Goal: Task Accomplishment & Management: Manage account settings

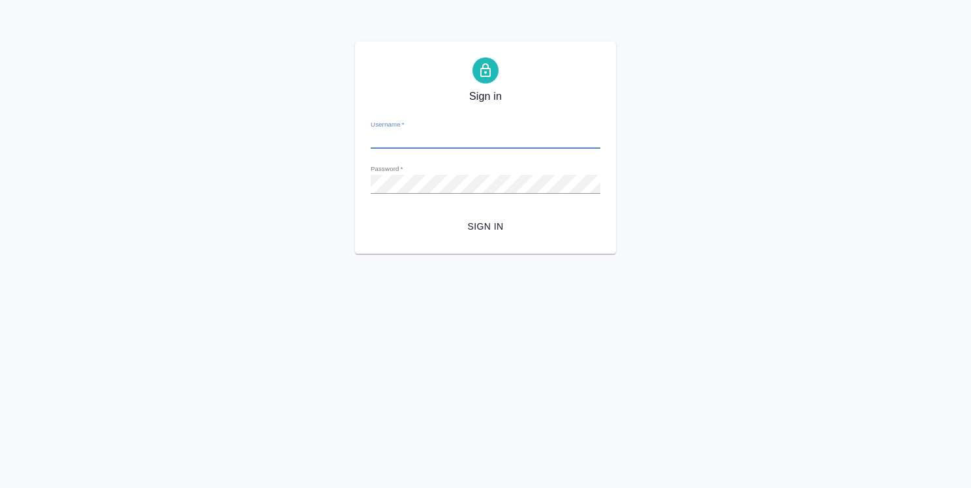
type input "[EMAIL_ADDRESS][DOMAIN_NAME]"
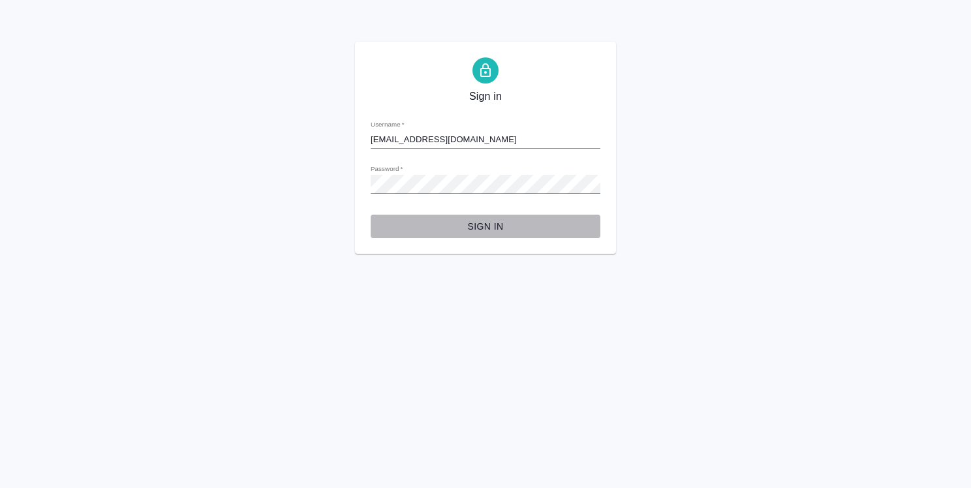
click at [493, 227] on span "Sign in" at bounding box center [485, 227] width 209 height 16
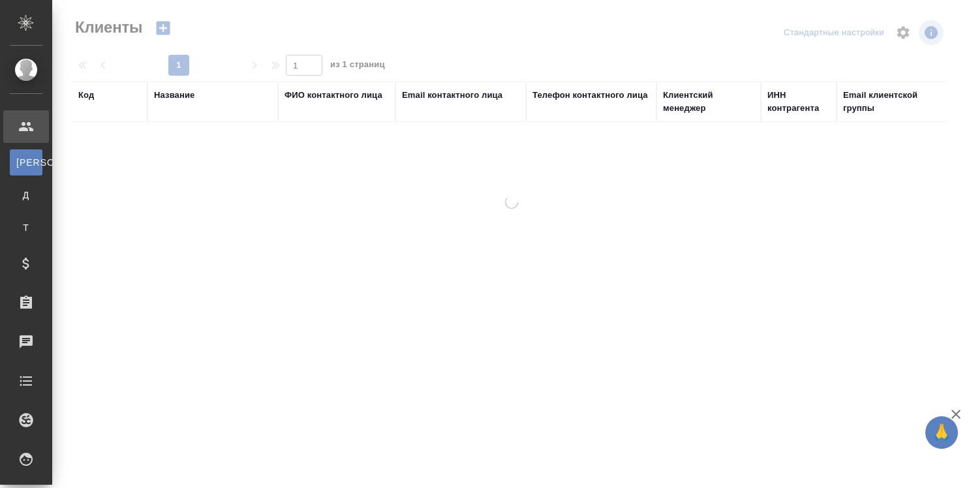
select select "RU"
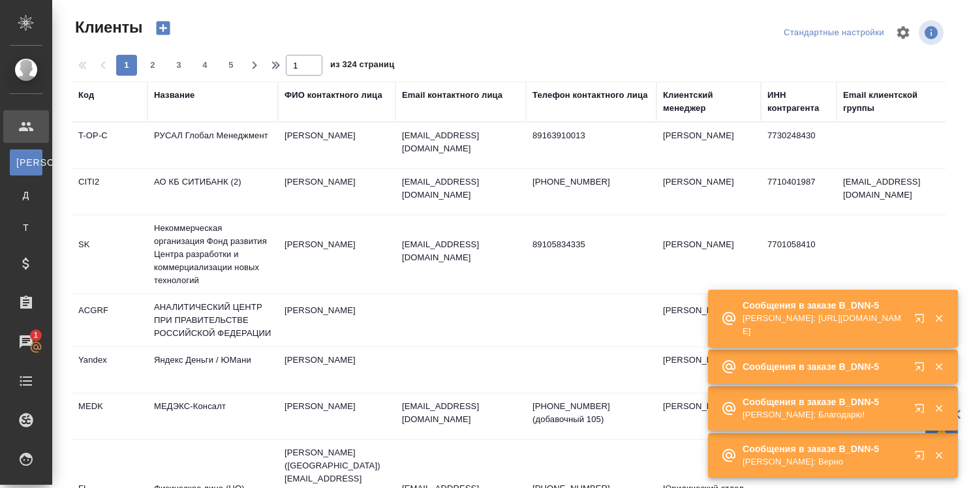
click at [937, 317] on icon "button" at bounding box center [938, 318] width 7 height 7
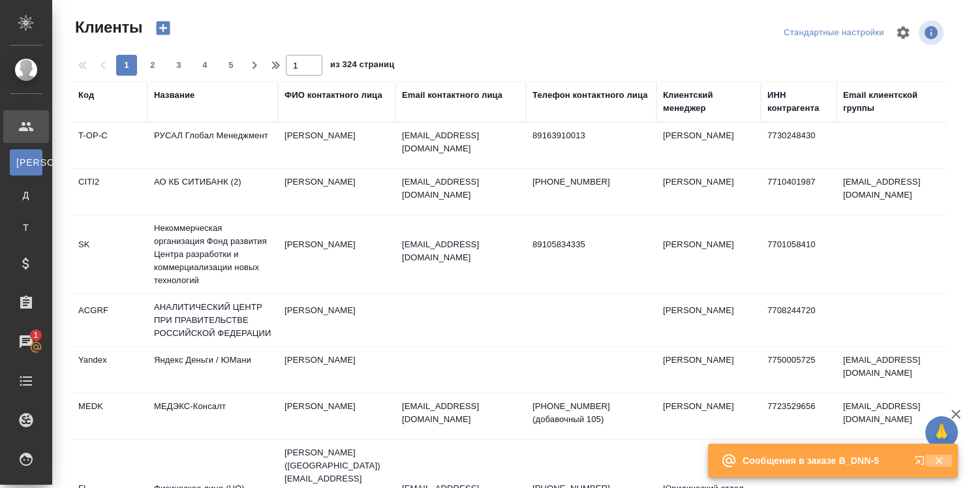
click at [938, 456] on icon "button" at bounding box center [939, 461] width 12 height 12
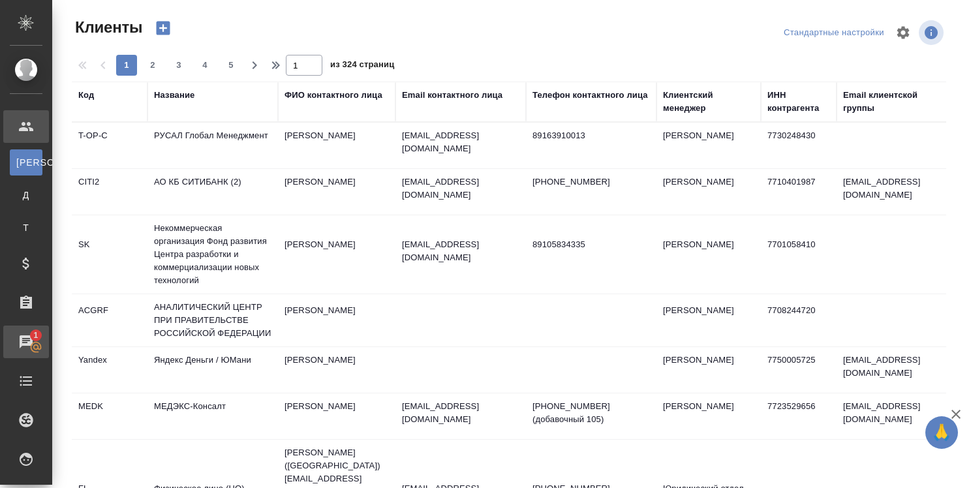
click at [35, 337] on span "1" at bounding box center [35, 335] width 20 height 13
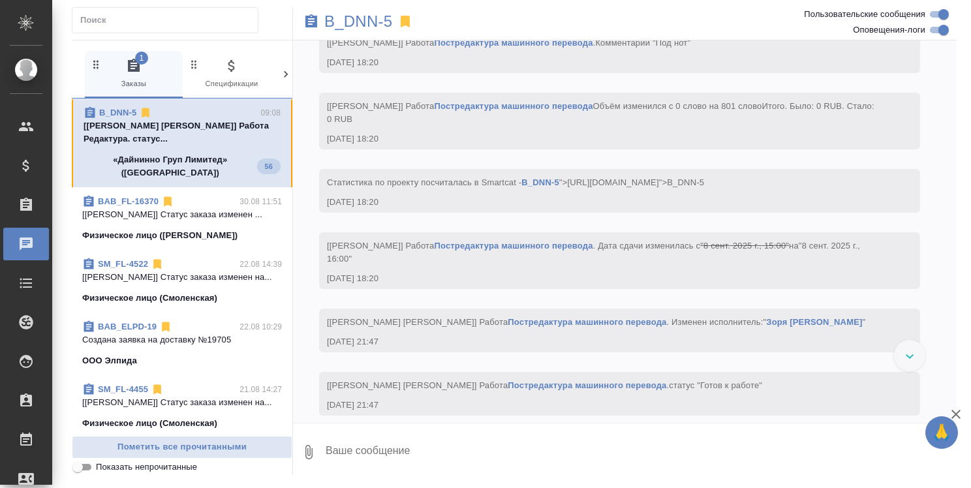
scroll to position [5743, 0]
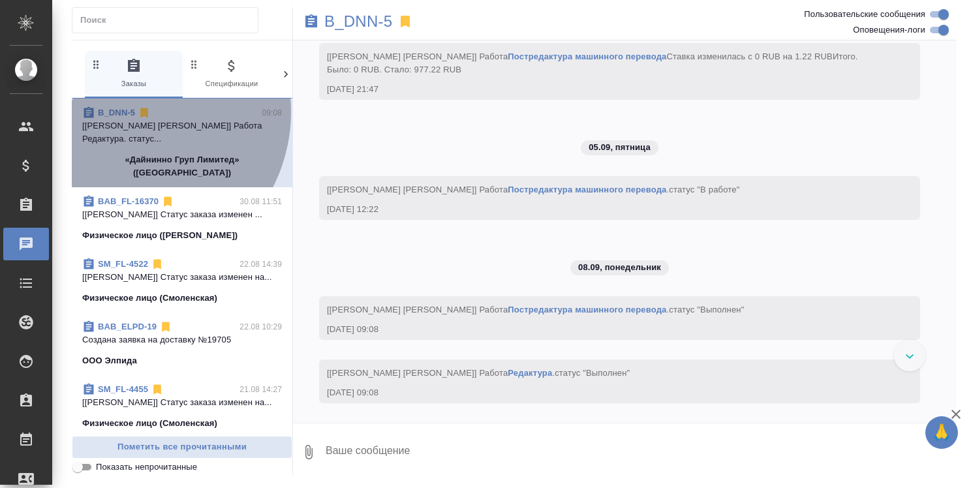
click at [124, 112] on link "B_DNN-5" at bounding box center [116, 113] width 37 height 10
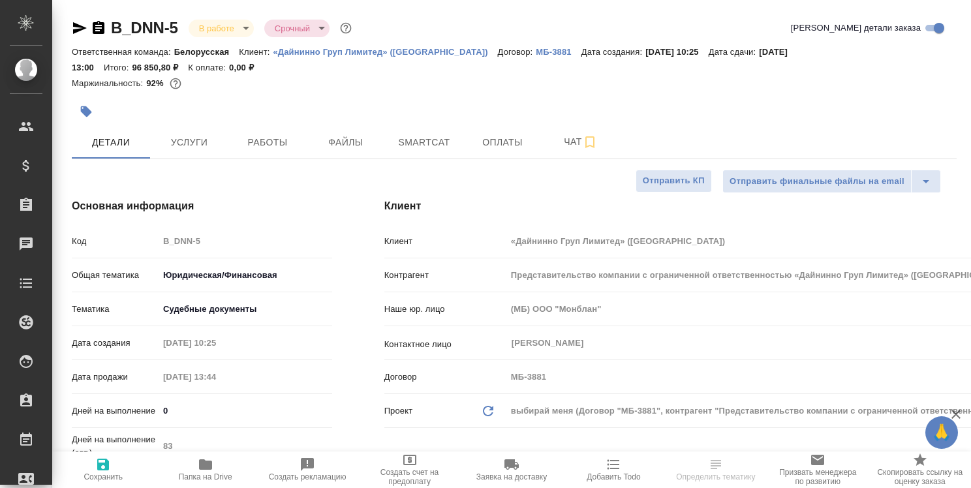
select select "RU"
type input "Баданян Артак"
click at [270, 134] on span "Работы" at bounding box center [267, 142] width 63 height 16
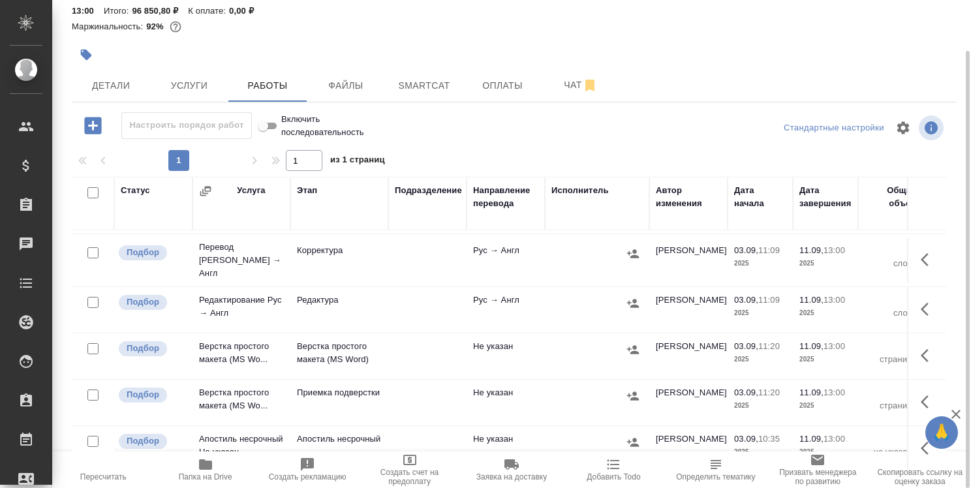
scroll to position [357, 0]
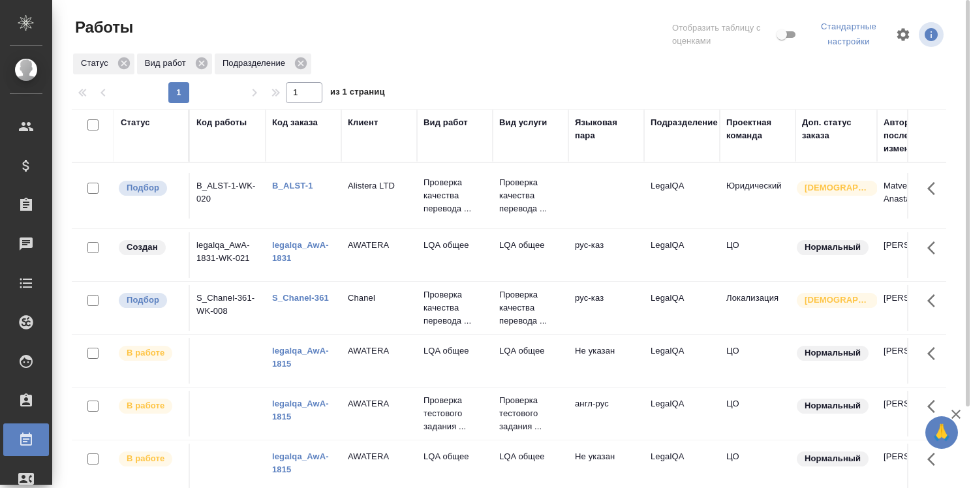
click at [303, 364] on link "legalqa_AwA-1815" at bounding box center [300, 357] width 57 height 23
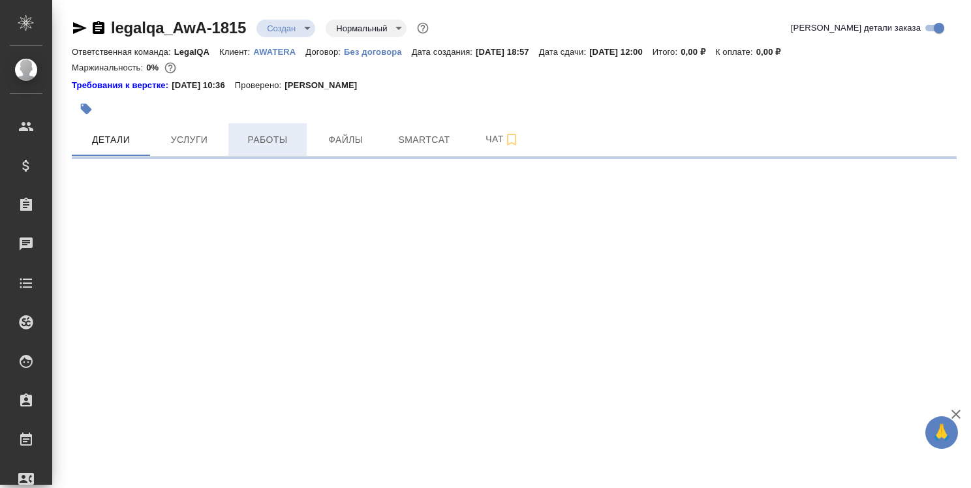
click at [262, 141] on span "Работы" at bounding box center [267, 140] width 63 height 16
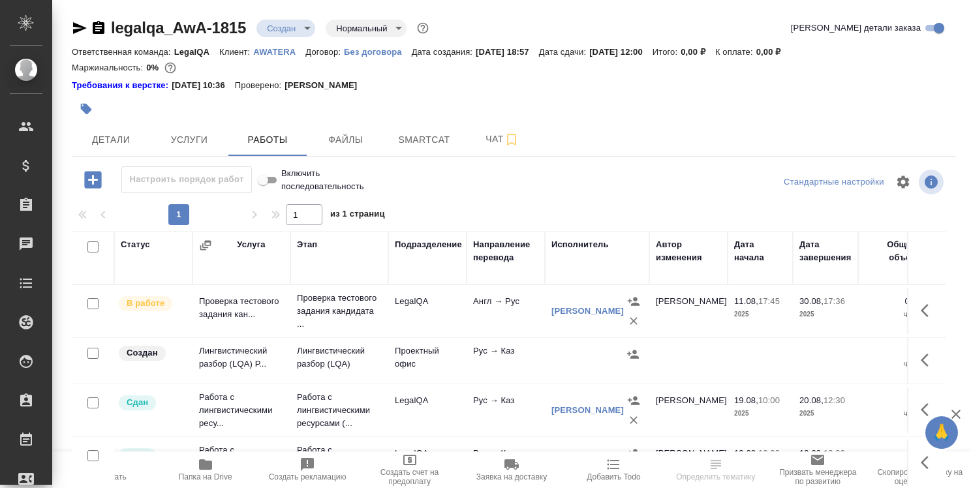
click at [923, 307] on icon "button" at bounding box center [929, 311] width 16 height 16
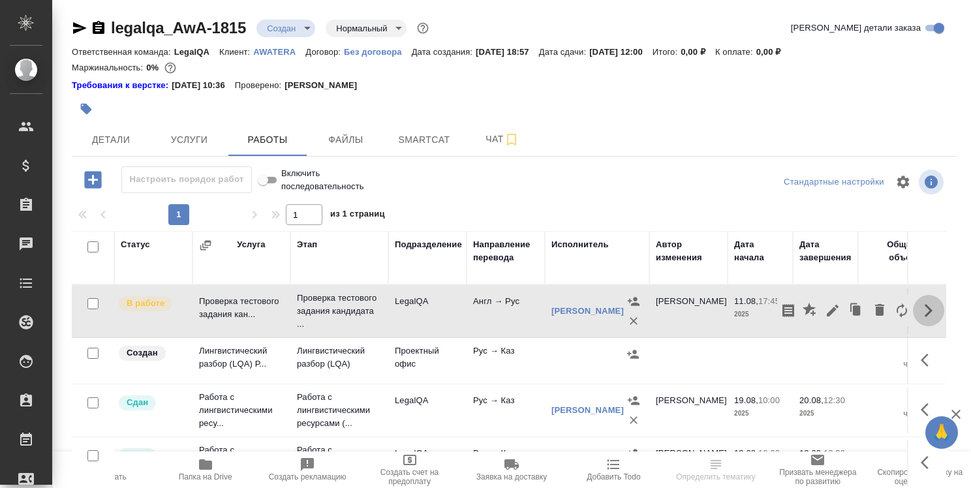
click at [925, 308] on icon "button" at bounding box center [929, 310] width 8 height 13
click at [926, 306] on icon "button" at bounding box center [929, 311] width 16 height 16
click at [827, 309] on icon "button" at bounding box center [833, 311] width 12 height 12
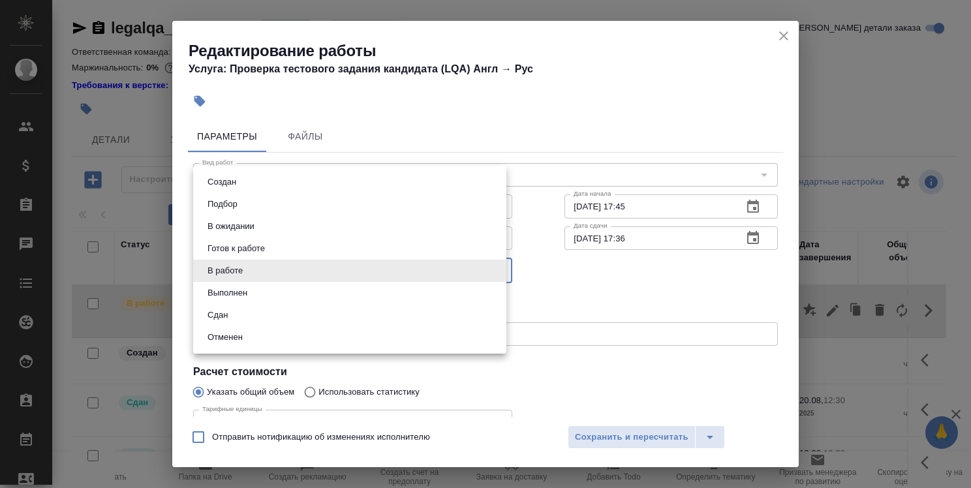
click at [413, 274] on body "🙏 .cls-1 fill:#fff; AWATERA [PERSON_NAME] Спецификации Заказы 0 Чаты Todo Проек…" at bounding box center [485, 244] width 971 height 488
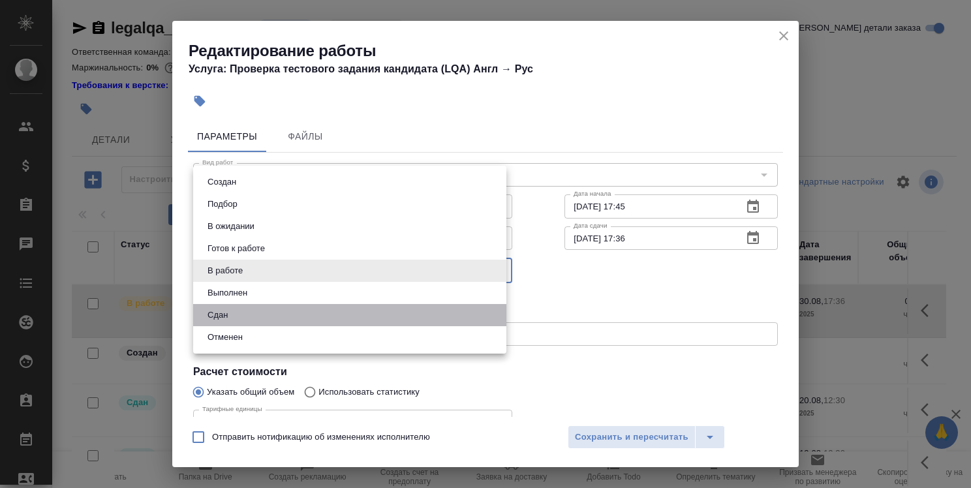
click at [382, 319] on li "Сдан" at bounding box center [349, 315] width 313 height 22
type input "closed"
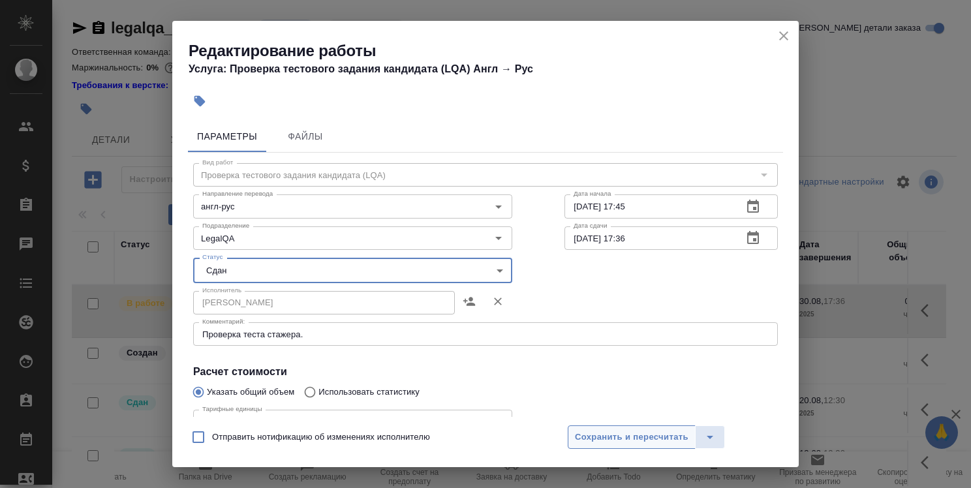
click at [631, 436] on span "Сохранить и пересчитать" at bounding box center [632, 437] width 114 height 15
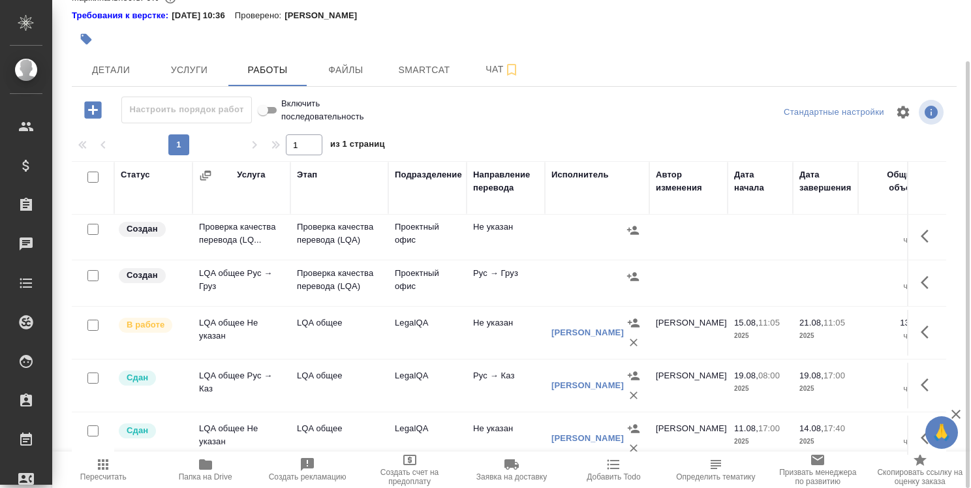
scroll to position [326, 0]
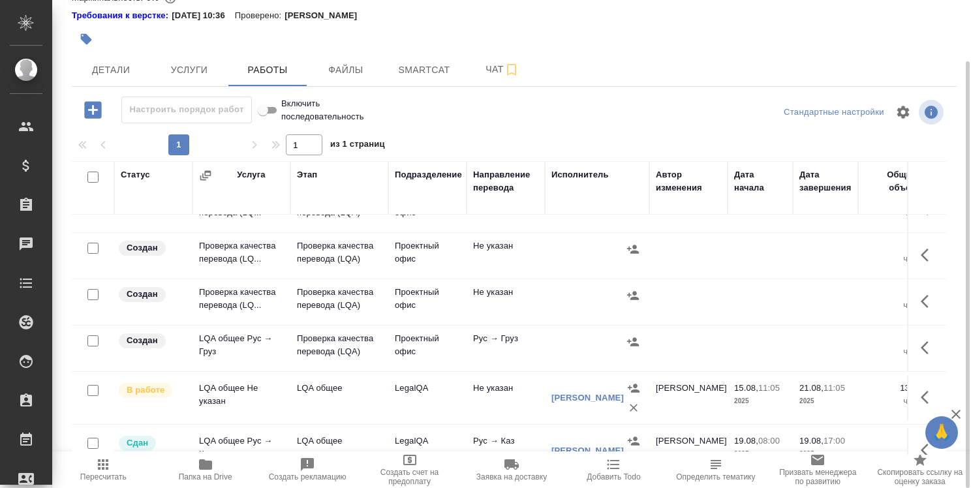
click at [91, 336] on input "checkbox" at bounding box center [92, 341] width 11 height 11
checkbox input "true"
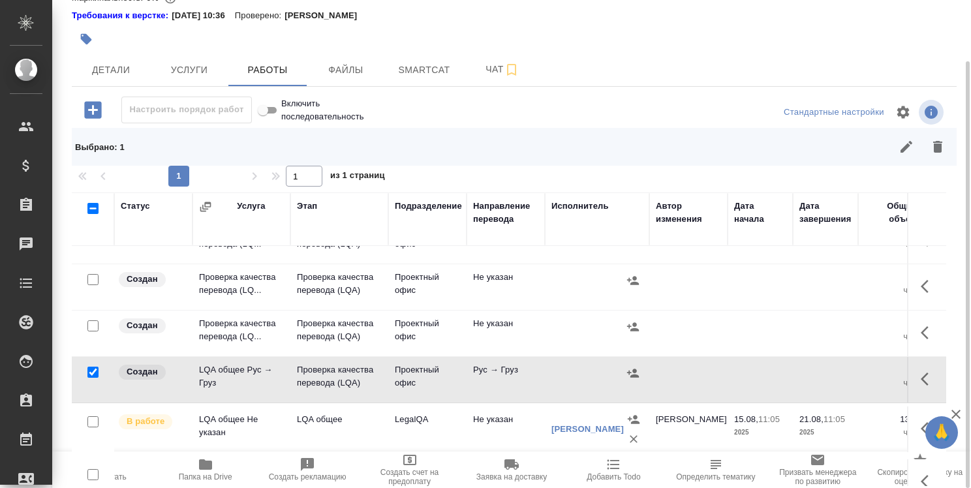
click at [91, 278] on input "checkbox" at bounding box center [92, 279] width 11 height 11
checkbox input "true"
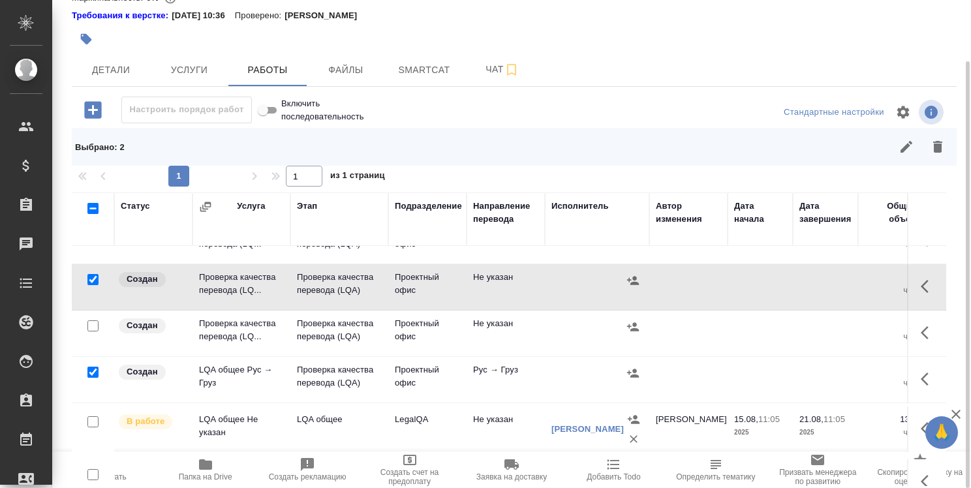
click at [95, 326] on input "checkbox" at bounding box center [92, 325] width 11 height 11
checkbox input "true"
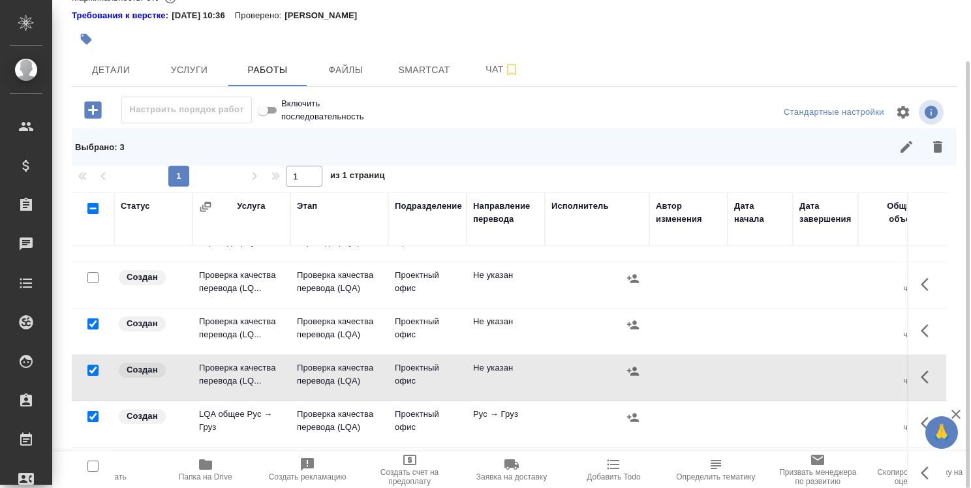
scroll to position [261, 0]
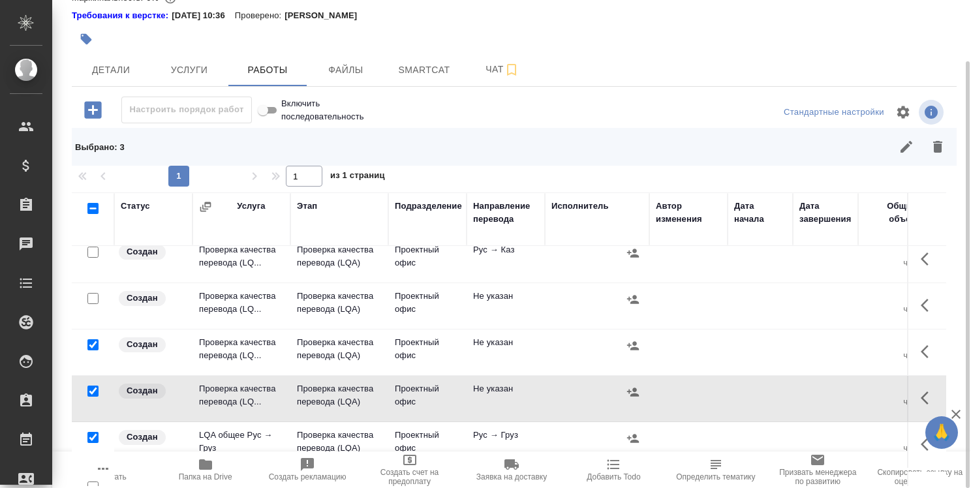
click at [87, 294] on input "checkbox" at bounding box center [92, 298] width 11 height 11
checkbox input "true"
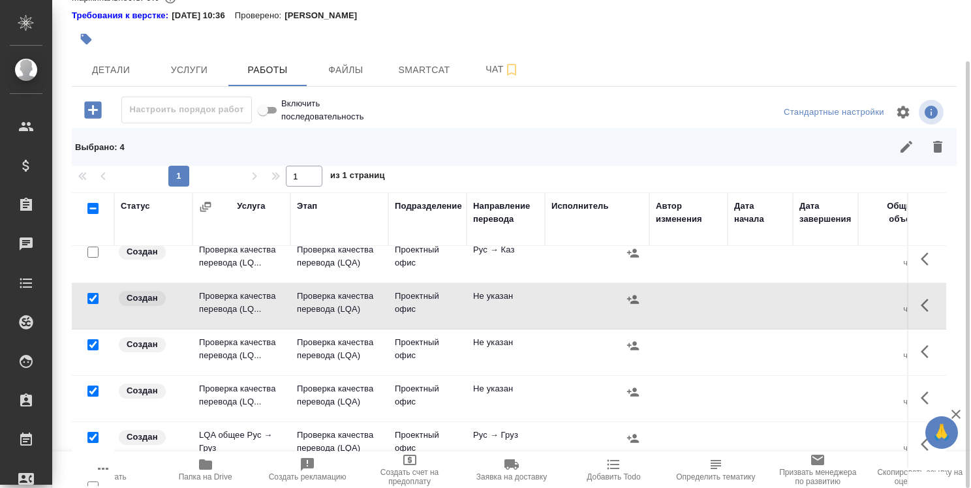
click at [95, 253] on input "checkbox" at bounding box center [92, 252] width 11 height 11
checkbox input "true"
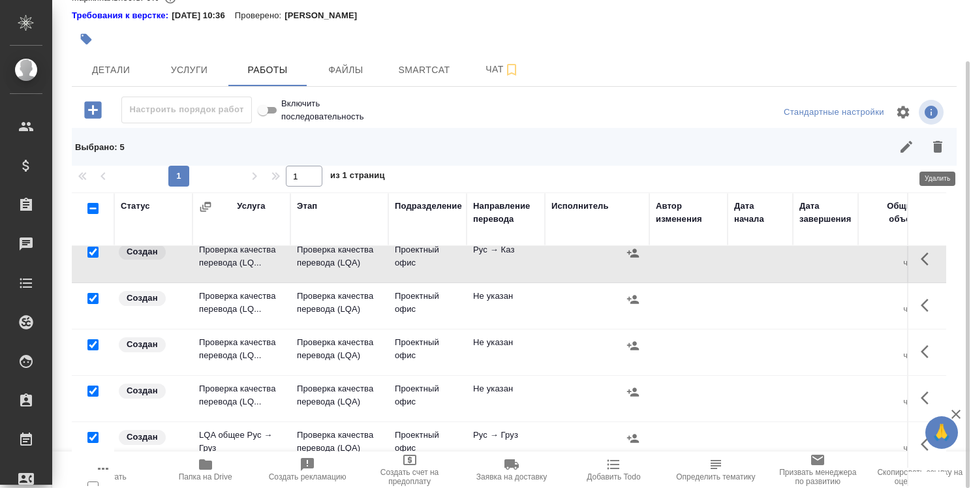
click at [940, 142] on icon "button" at bounding box center [937, 147] width 9 height 12
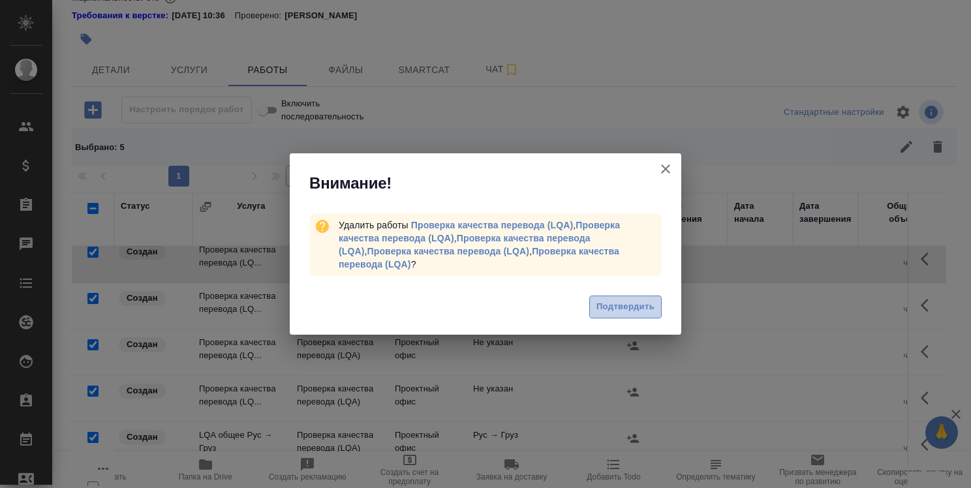
click at [659, 303] on button "Подтвердить" at bounding box center [625, 307] width 72 height 23
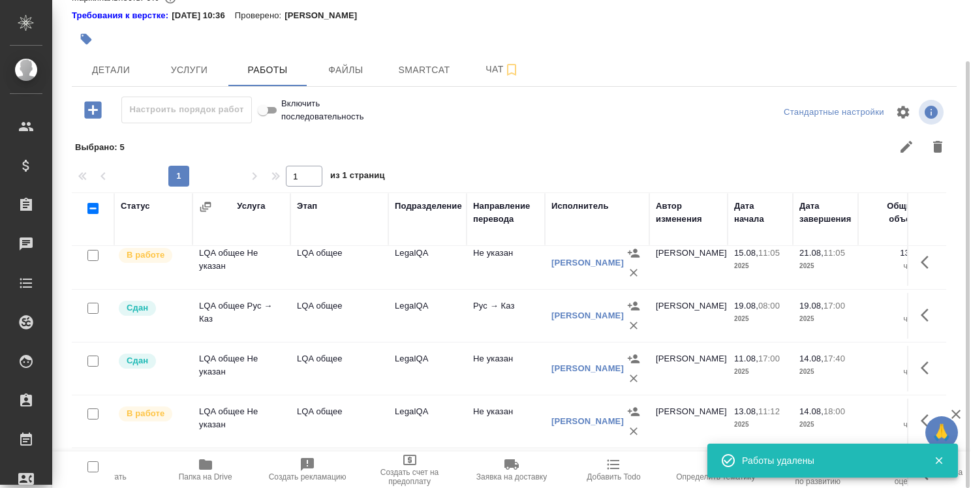
click at [921, 264] on icon "button" at bounding box center [925, 262] width 8 height 13
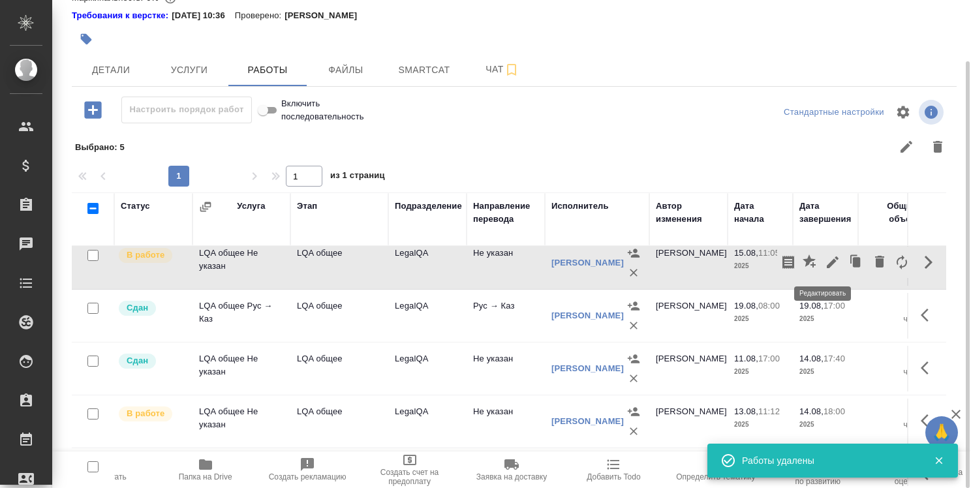
click at [825, 258] on icon "button" at bounding box center [833, 263] width 16 height 16
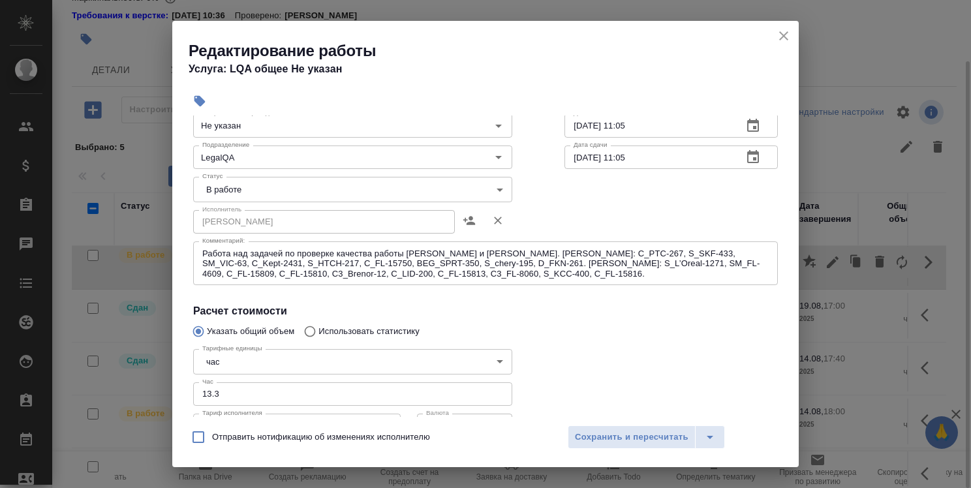
scroll to position [0, 0]
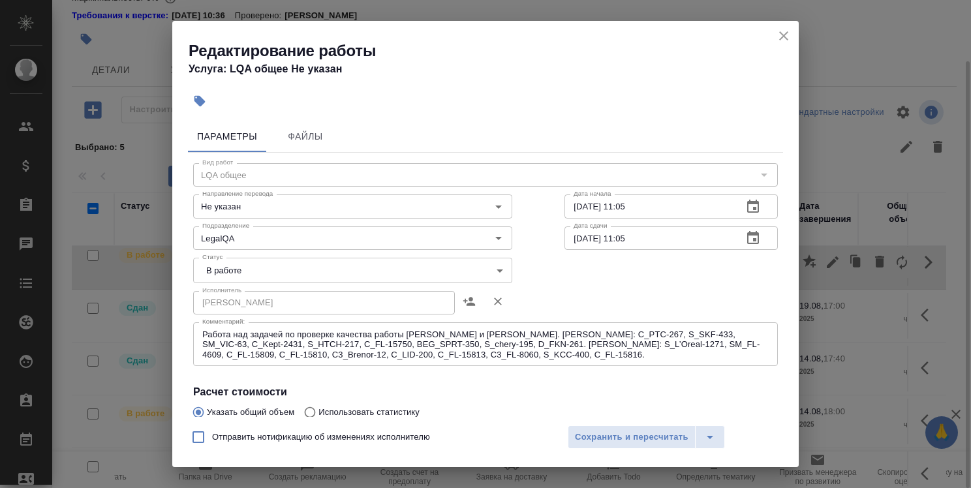
click at [384, 269] on body "🙏 .cls-1 fill:#fff; AWATERA [PERSON_NAME] Спецификации Заказы 0 Чаты Todo Проек…" at bounding box center [485, 244] width 971 height 488
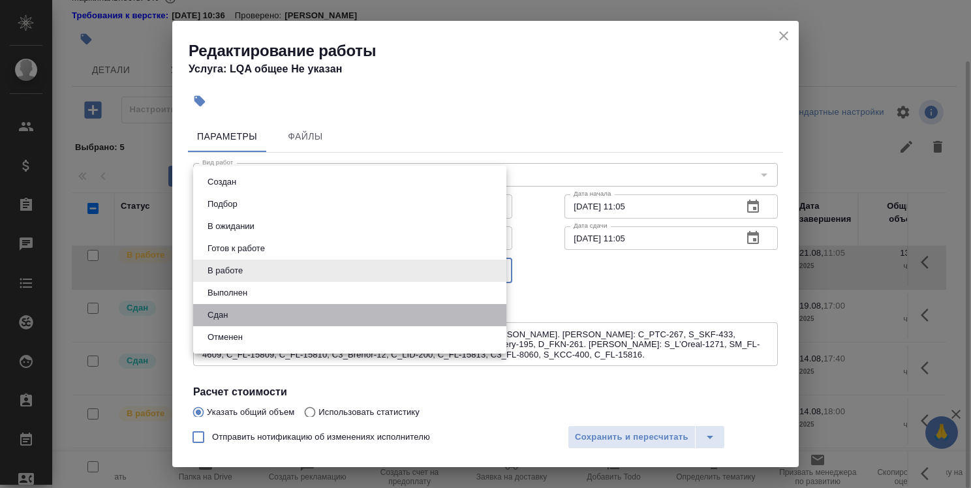
click at [376, 313] on li "Сдан" at bounding box center [349, 315] width 313 height 22
type input "closed"
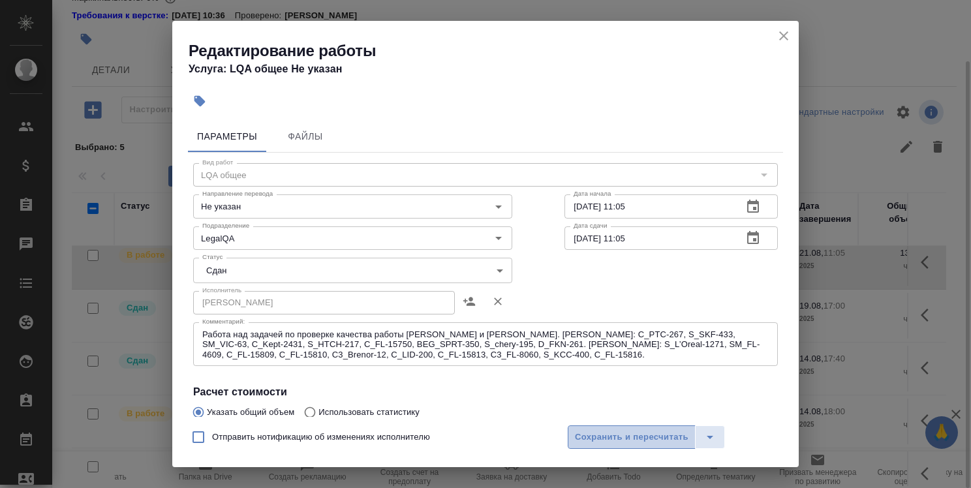
click at [610, 437] on span "Сохранить и пересчитать" at bounding box center [632, 437] width 114 height 15
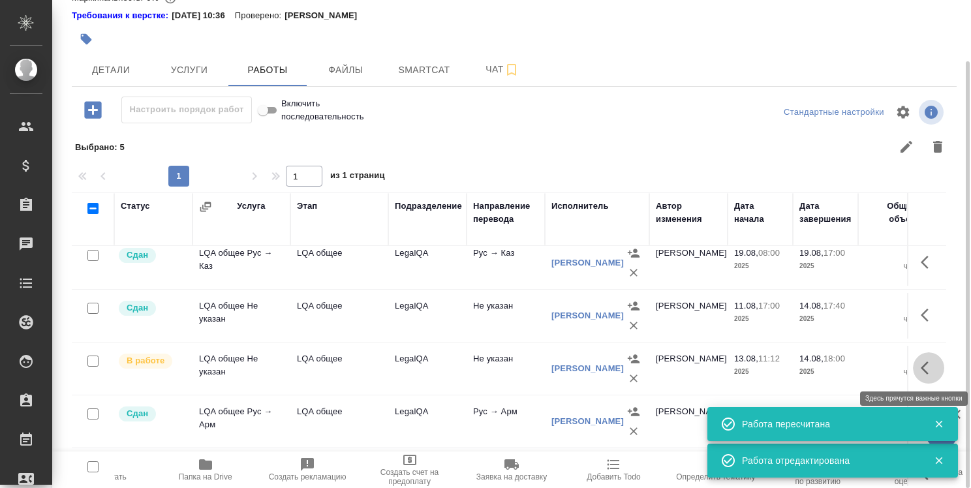
click at [922, 368] on icon "button" at bounding box center [929, 368] width 16 height 16
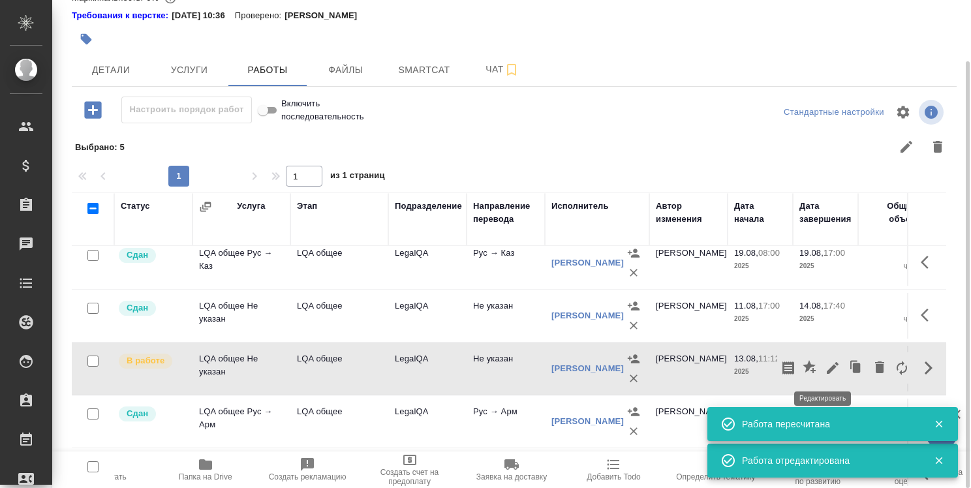
click at [825, 364] on icon "button" at bounding box center [833, 368] width 16 height 16
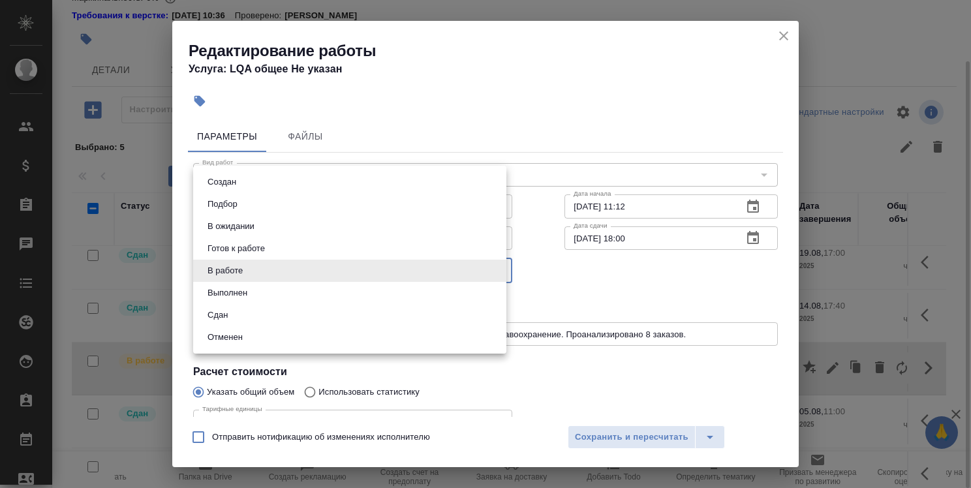
click at [423, 270] on body "🙏 .cls-1 fill:#fff; AWATERA [PERSON_NAME] Спецификации Заказы 0 Чаты Todo Проек…" at bounding box center [485, 244] width 971 height 488
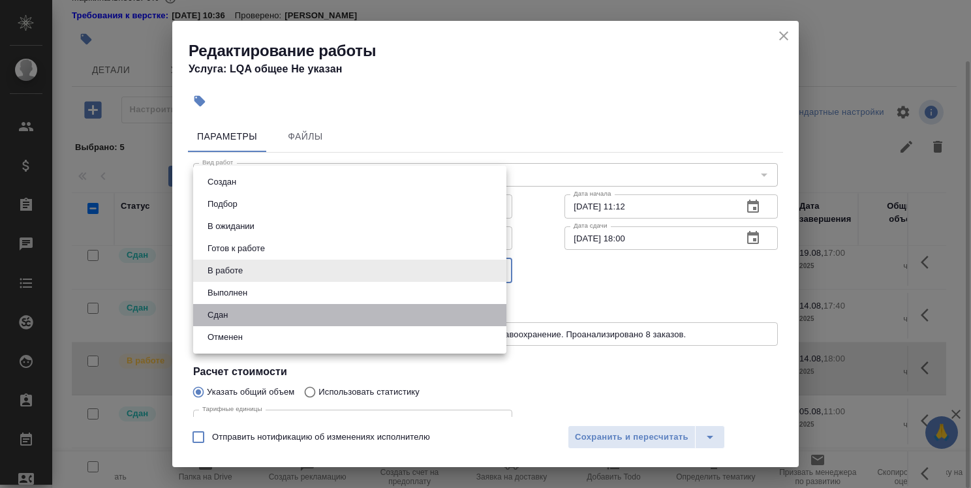
click at [411, 316] on li "Сдан" at bounding box center [349, 315] width 313 height 22
type input "closed"
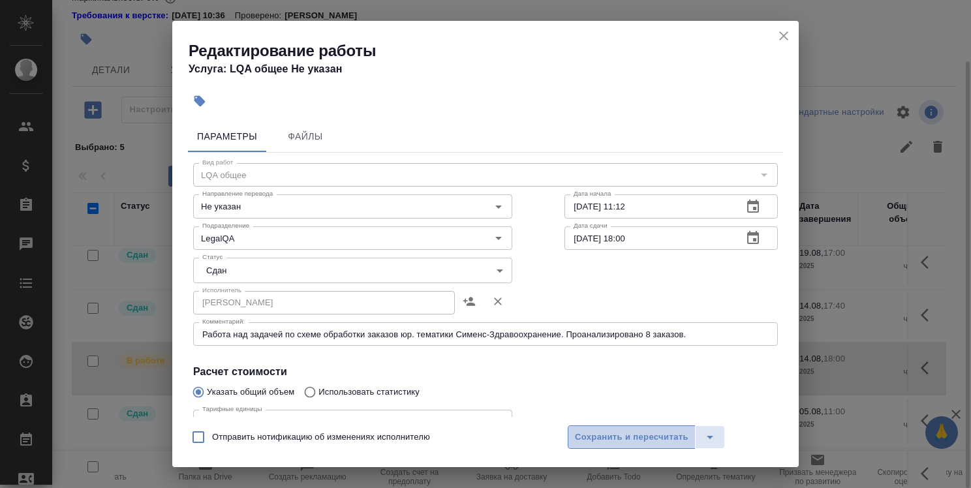
click at [584, 430] on span "Сохранить и пересчитать" at bounding box center [632, 437] width 114 height 15
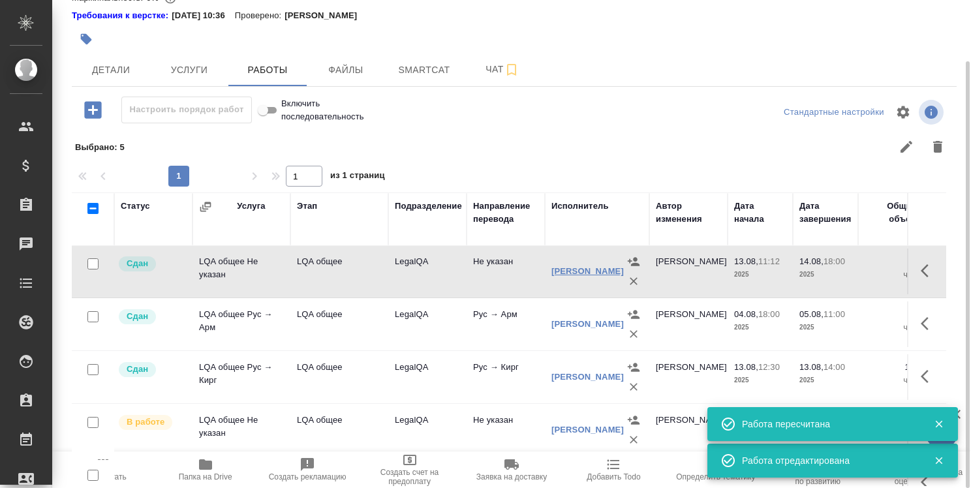
scroll to position [457, 0]
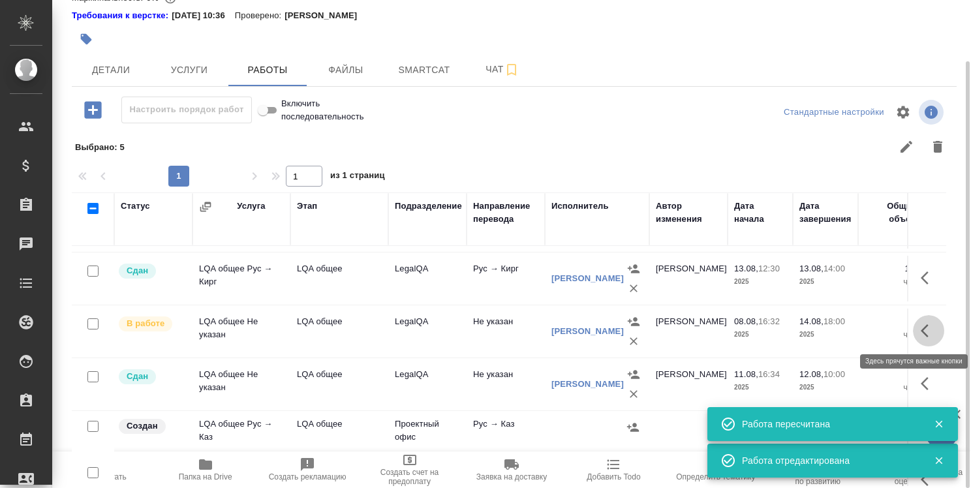
click at [921, 331] on icon "button" at bounding box center [925, 330] width 8 height 13
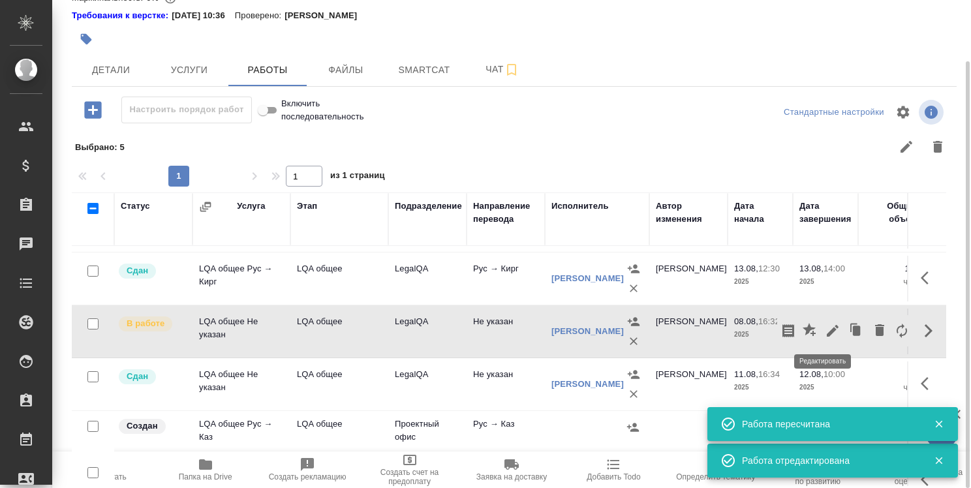
click at [825, 326] on icon "button" at bounding box center [833, 331] width 16 height 16
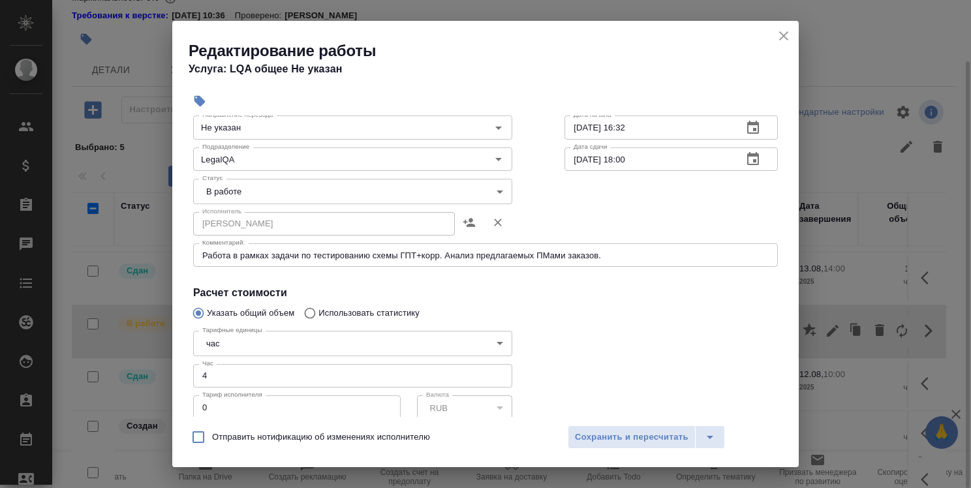
scroll to position [0, 0]
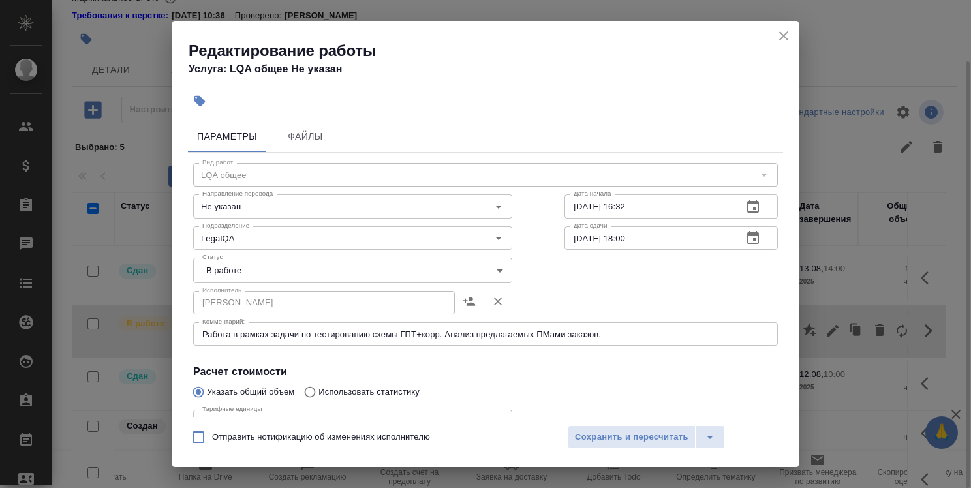
click at [364, 269] on body "🙏 .cls-1 fill:#fff; AWATERA [PERSON_NAME] Спецификации Заказы 0 Чаты Todo Проек…" at bounding box center [485, 244] width 971 height 488
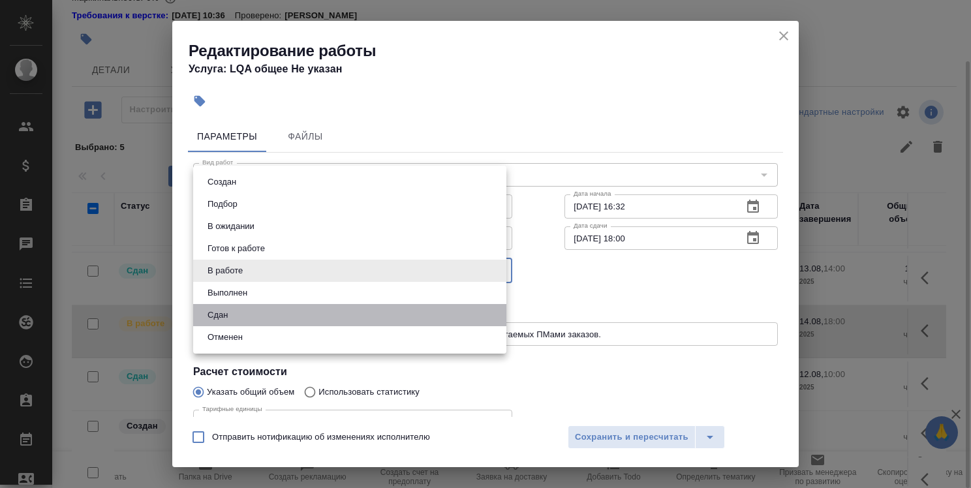
click at [340, 316] on li "Сдан" at bounding box center [349, 315] width 313 height 22
type input "closed"
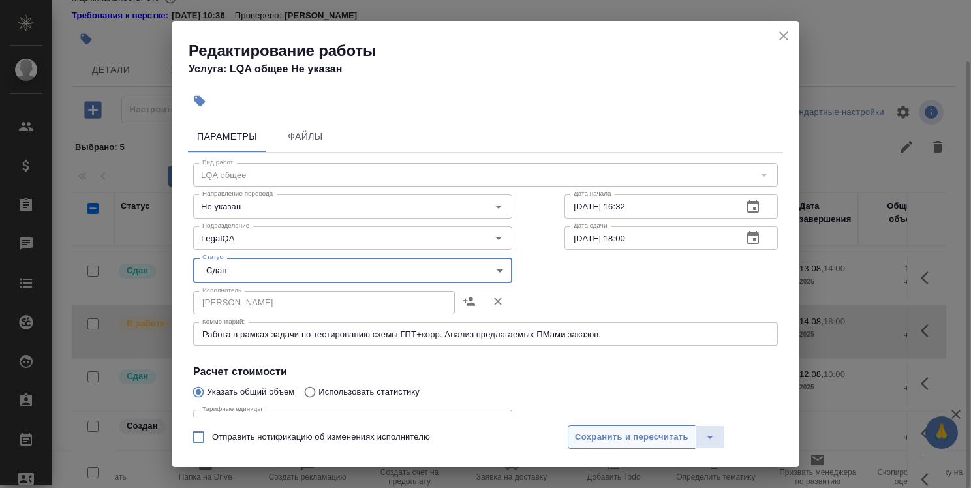
click at [656, 439] on span "Сохранить и пересчитать" at bounding box center [632, 437] width 114 height 15
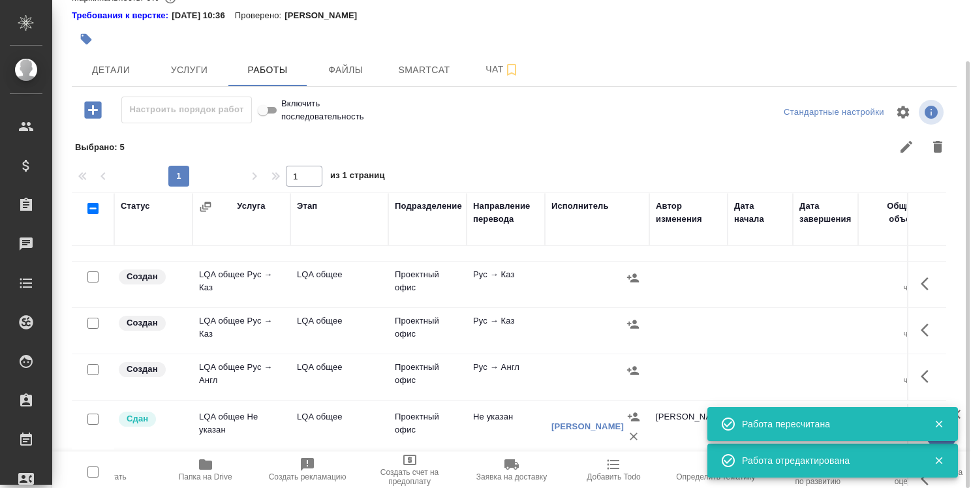
scroll to position [587, 0]
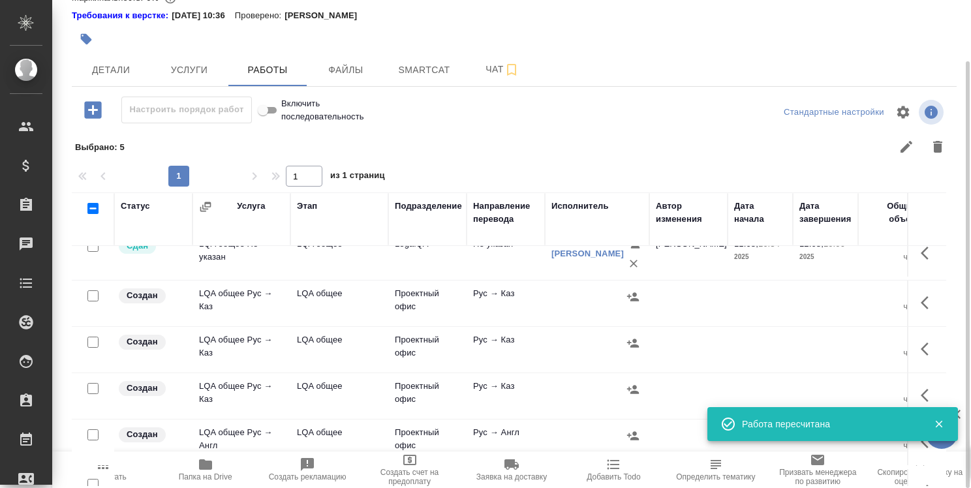
click at [94, 291] on input "checkbox" at bounding box center [92, 295] width 11 height 11
checkbox input "true"
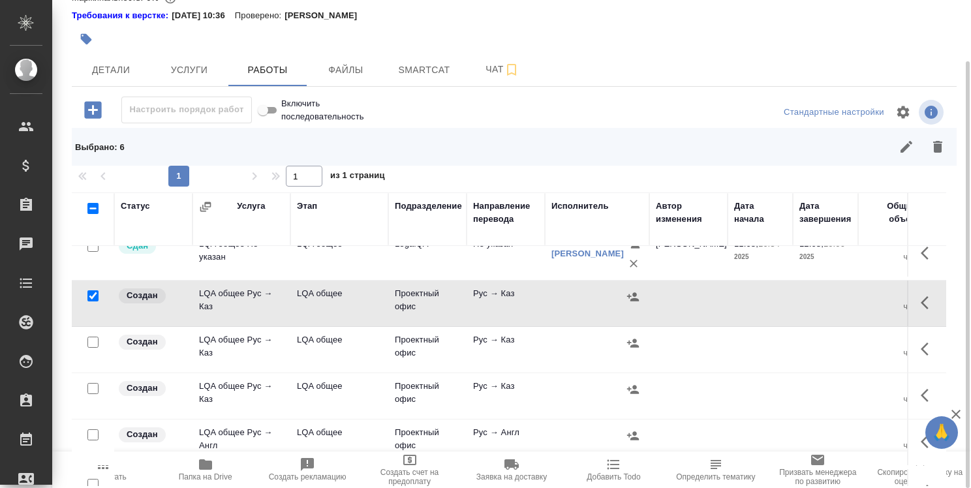
click at [90, 337] on input "checkbox" at bounding box center [92, 342] width 11 height 11
checkbox input "true"
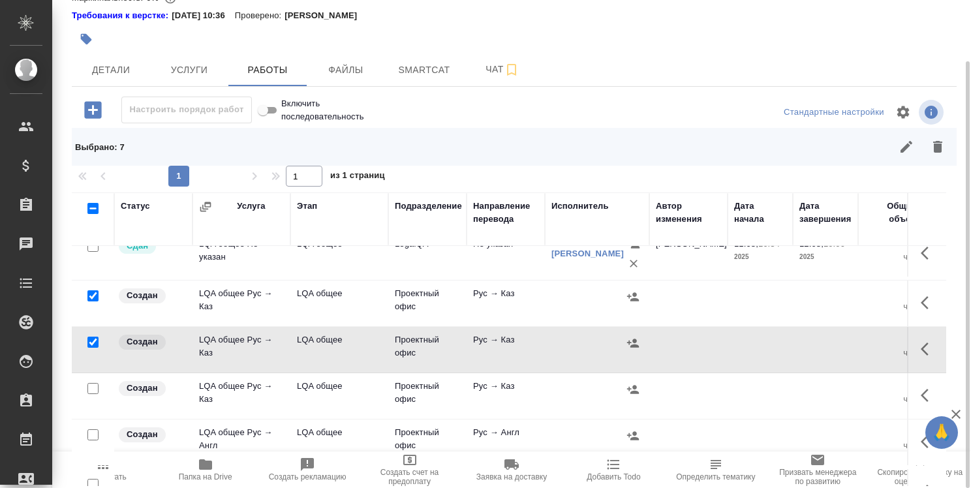
click at [92, 386] on input "checkbox" at bounding box center [92, 388] width 11 height 11
checkbox input "true"
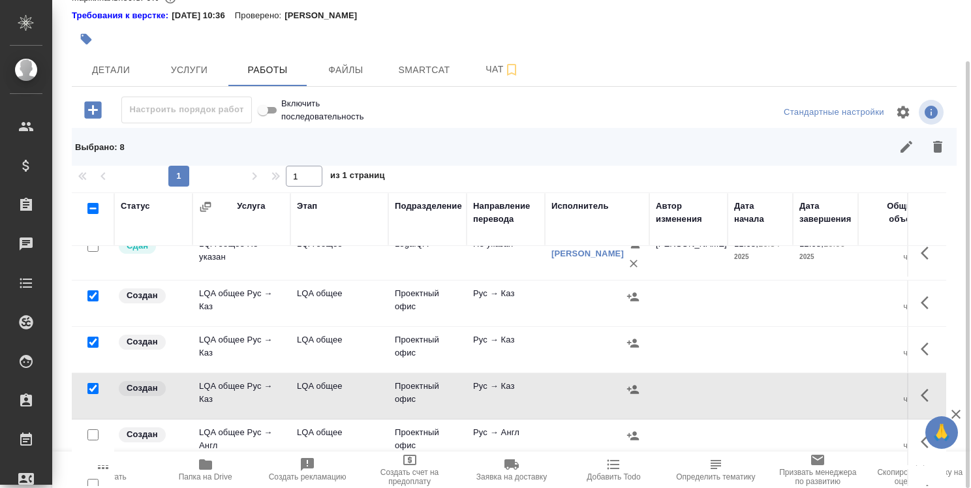
click at [93, 430] on input "checkbox" at bounding box center [92, 434] width 11 height 11
checkbox input "true"
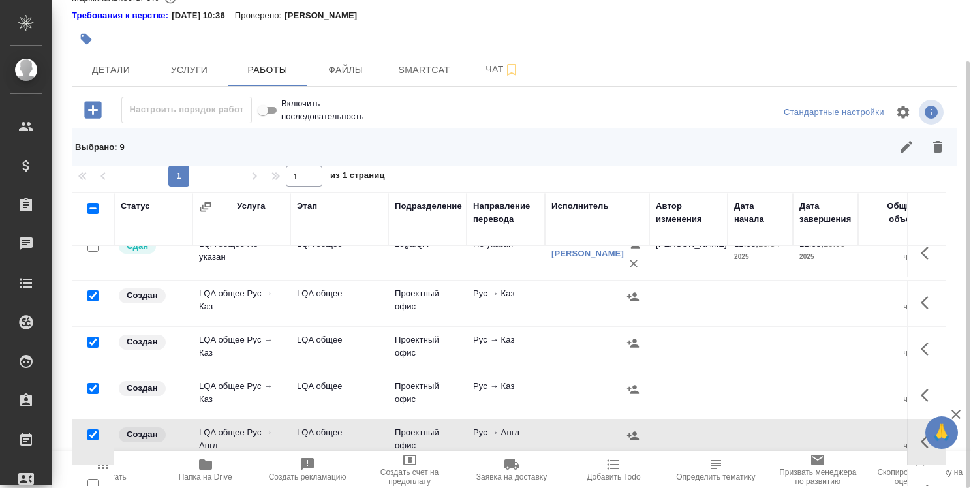
scroll to position [653, 0]
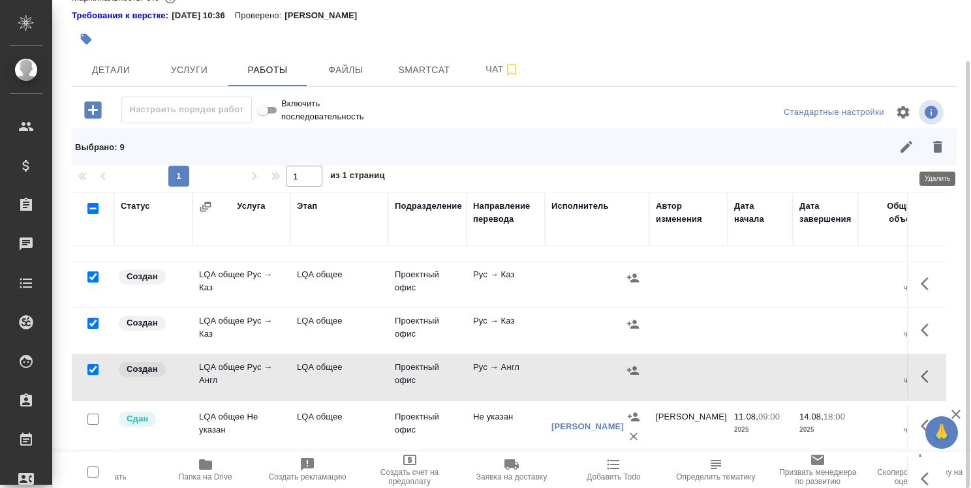
click at [943, 143] on icon "button" at bounding box center [937, 147] width 9 height 12
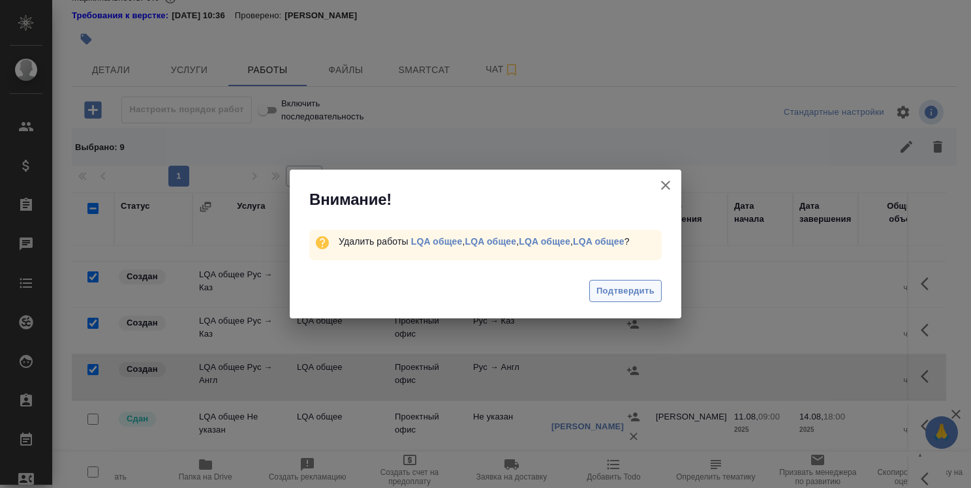
click at [619, 292] on span "Подтвердить" at bounding box center [626, 291] width 58 height 15
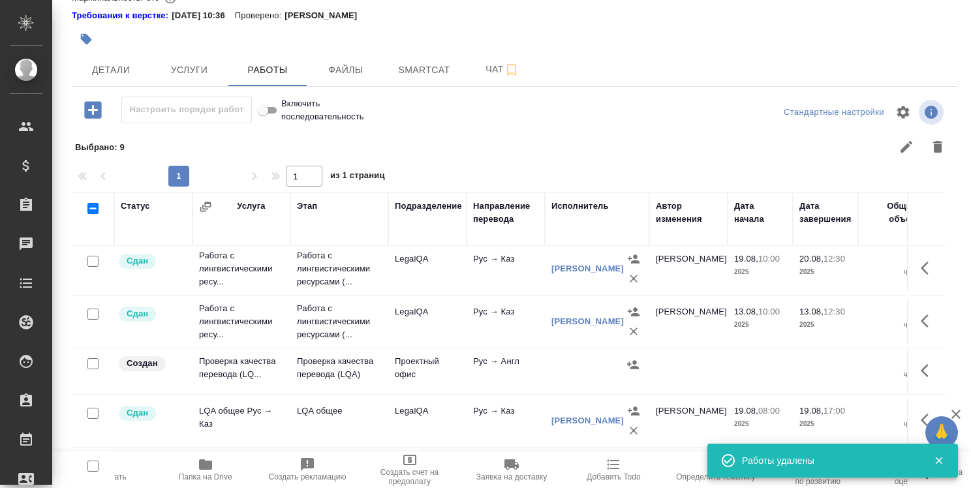
scroll to position [0, 0]
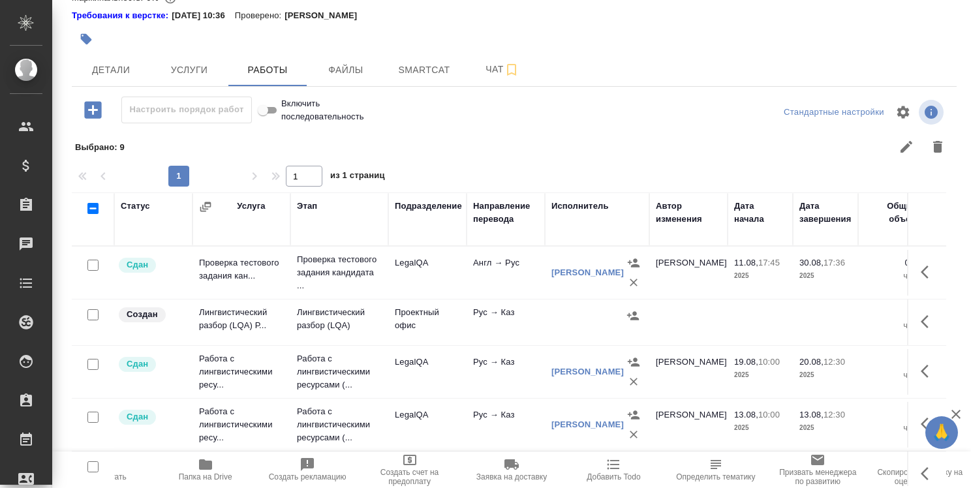
click at [92, 311] on input "checkbox" at bounding box center [92, 314] width 11 height 11
checkbox input "true"
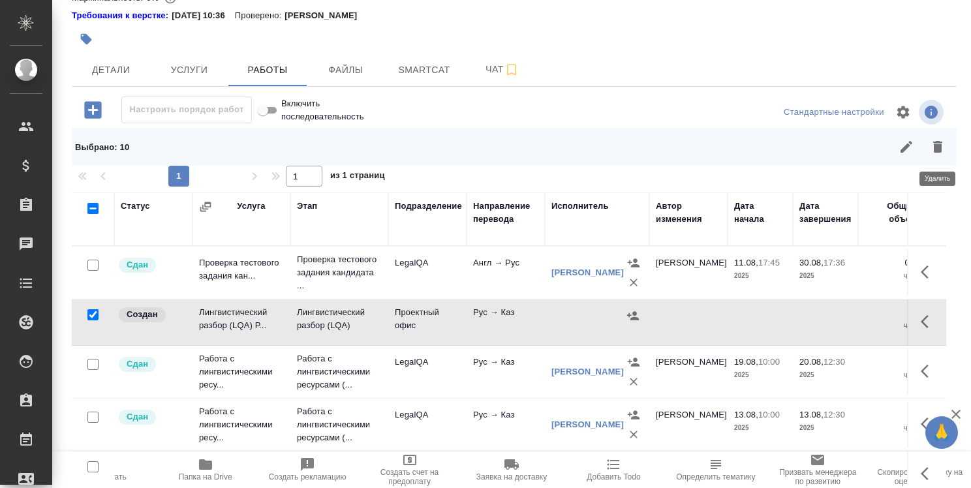
click at [939, 142] on icon "button" at bounding box center [937, 147] width 9 height 12
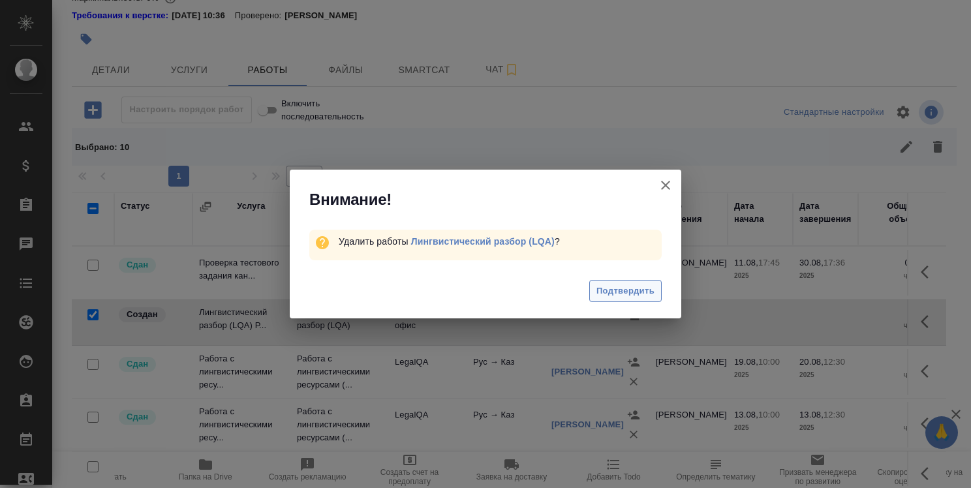
click at [646, 294] on span "Подтвердить" at bounding box center [626, 291] width 58 height 15
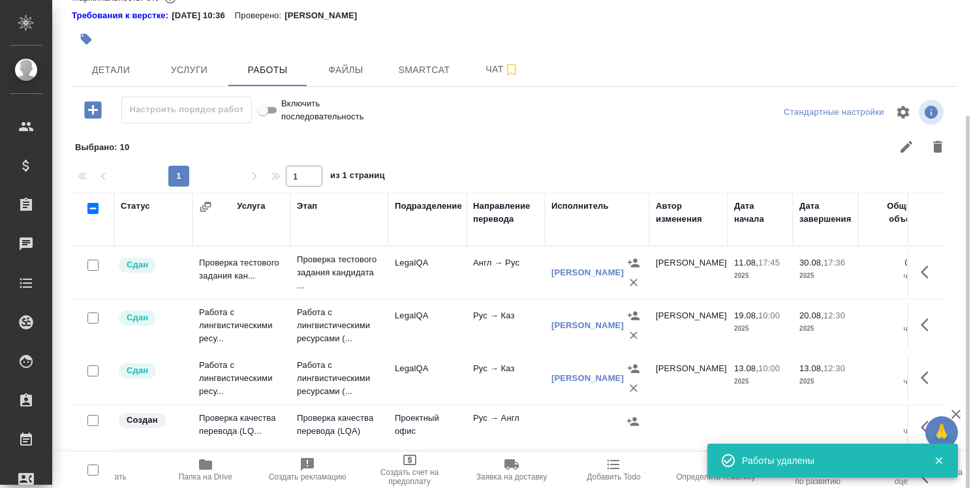
scroll to position [131, 0]
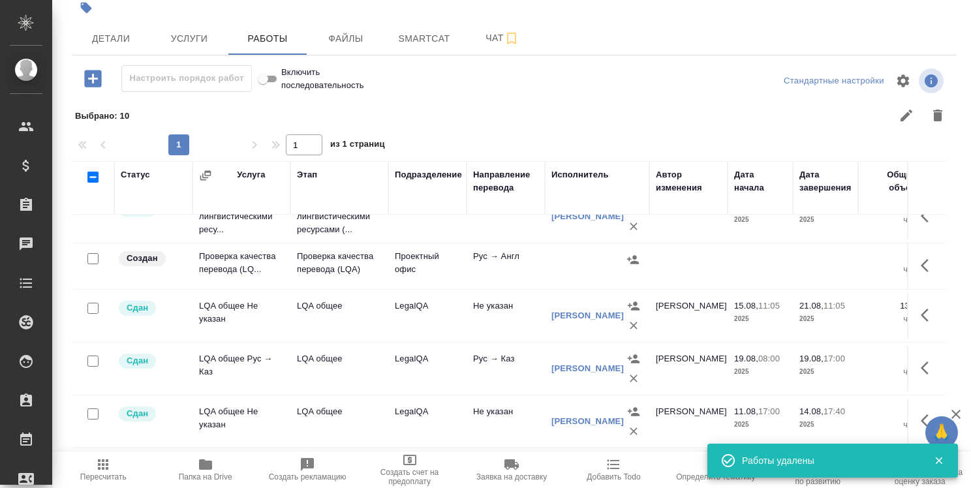
click at [94, 257] on input "checkbox" at bounding box center [92, 258] width 11 height 11
checkbox input "true"
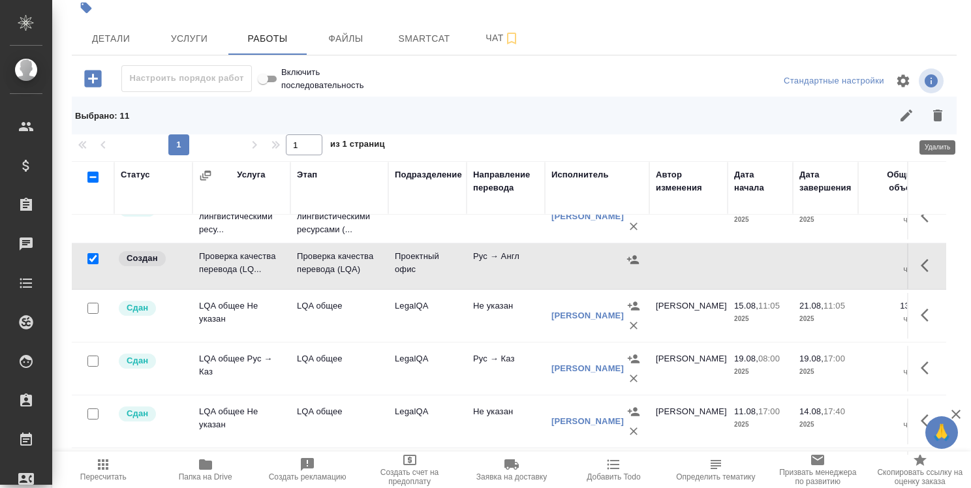
click at [939, 117] on icon "button" at bounding box center [937, 116] width 9 height 12
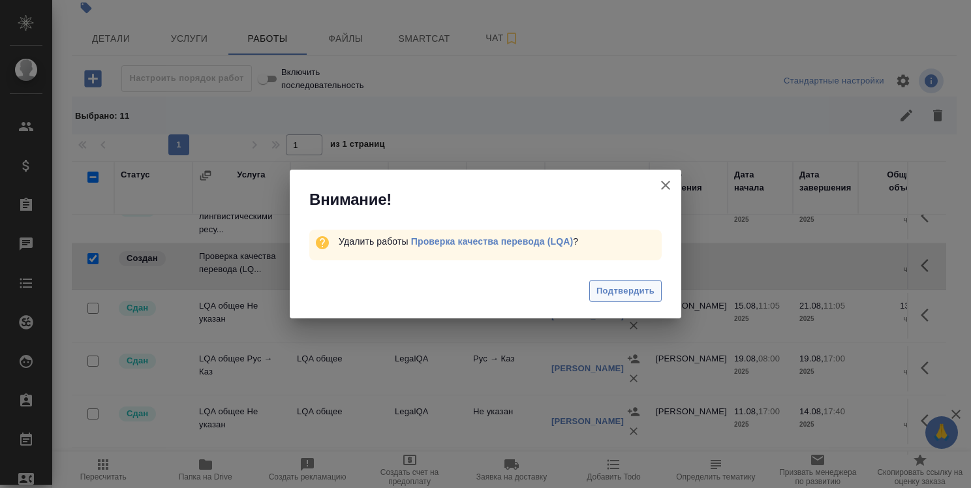
click at [641, 295] on span "Подтвердить" at bounding box center [626, 291] width 58 height 15
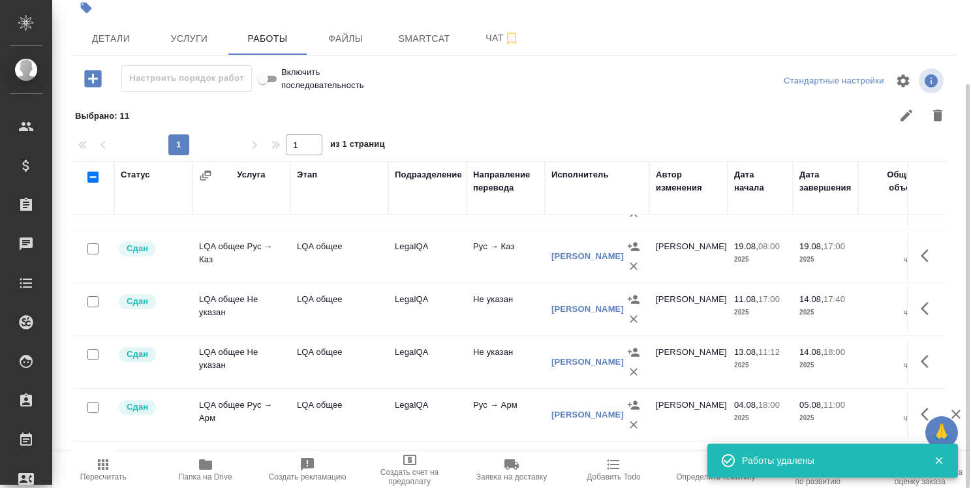
scroll to position [0, 0]
